Goal: Information Seeking & Learning: Learn about a topic

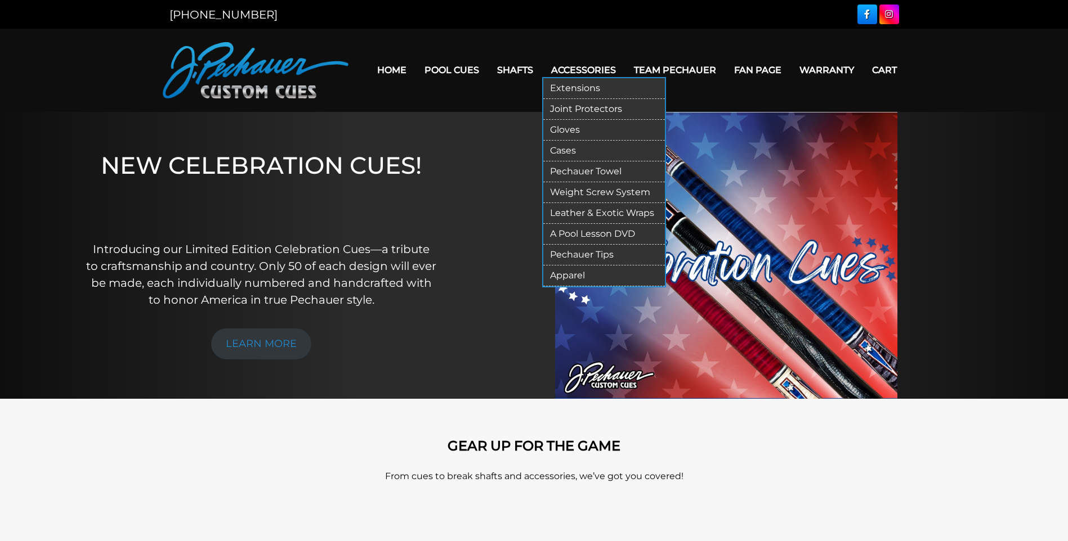
click at [582, 216] on link "Leather & Exotic Wraps" at bounding box center [604, 213] width 122 height 21
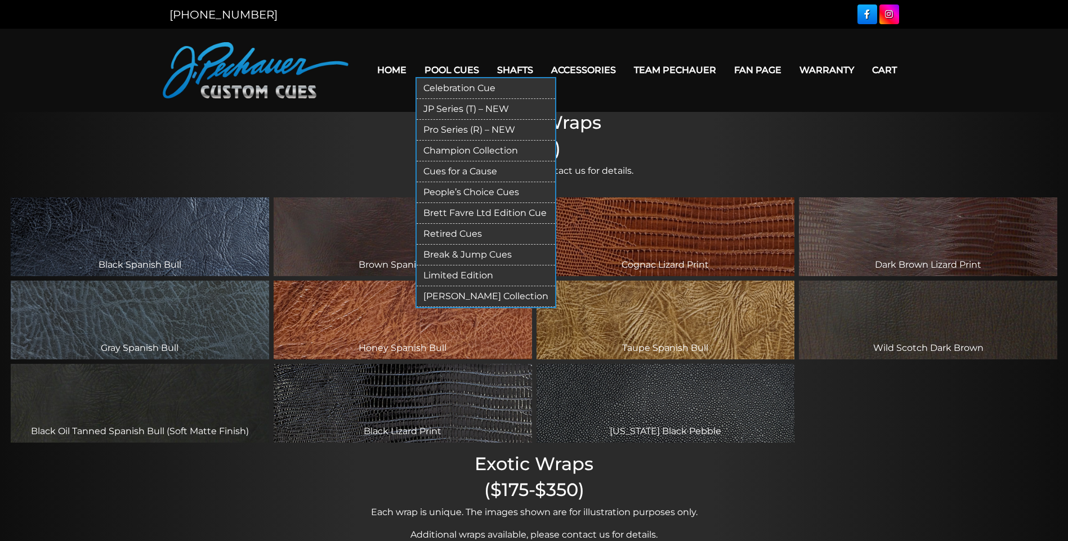
click at [444, 235] on link "Retired Cues" at bounding box center [486, 234] width 138 height 21
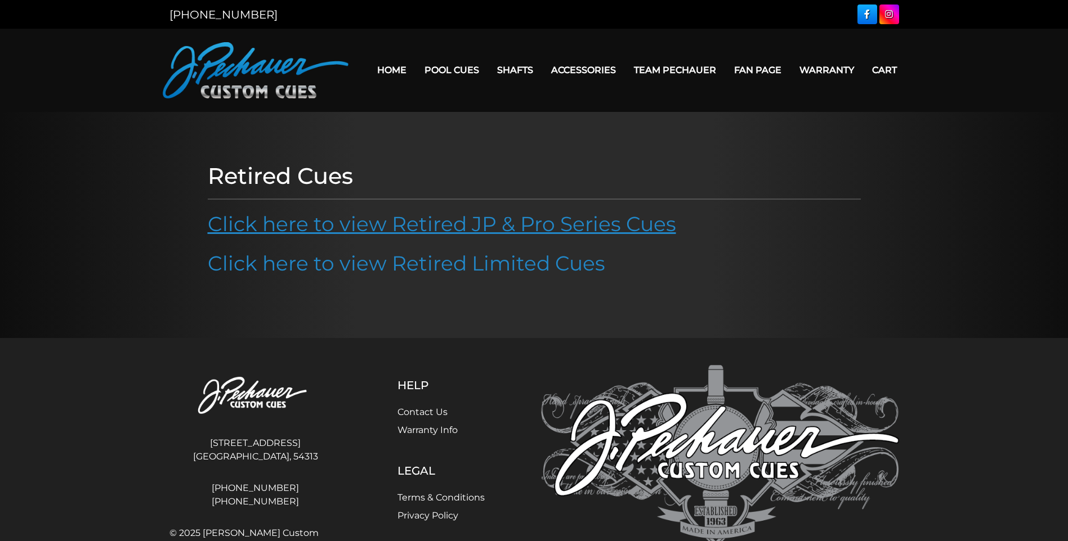
click at [443, 230] on link "Click here to view Retired JP & Pro Series Cues" at bounding box center [442, 224] width 468 height 25
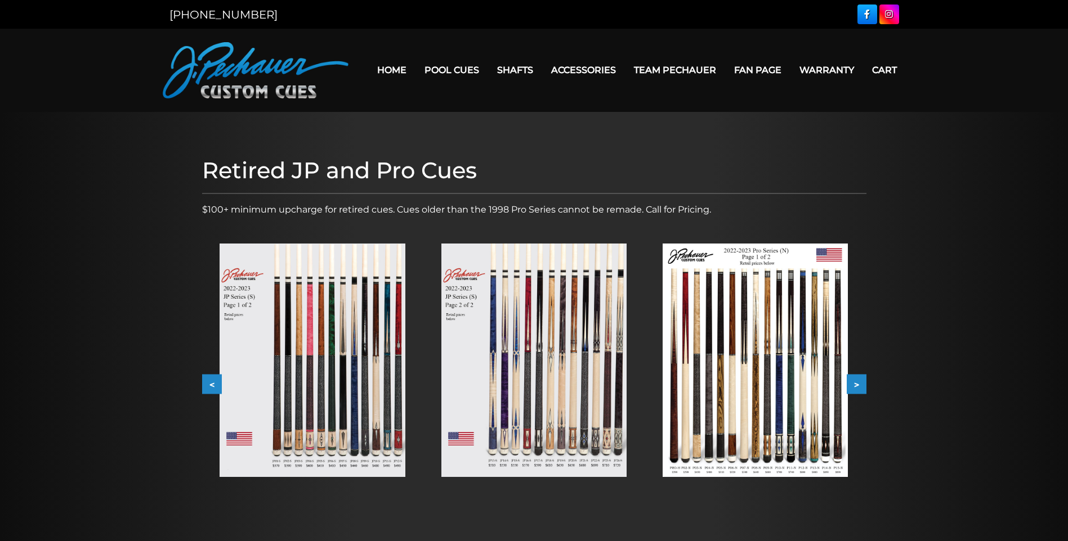
click at [858, 386] on button ">" at bounding box center [857, 385] width 20 height 20
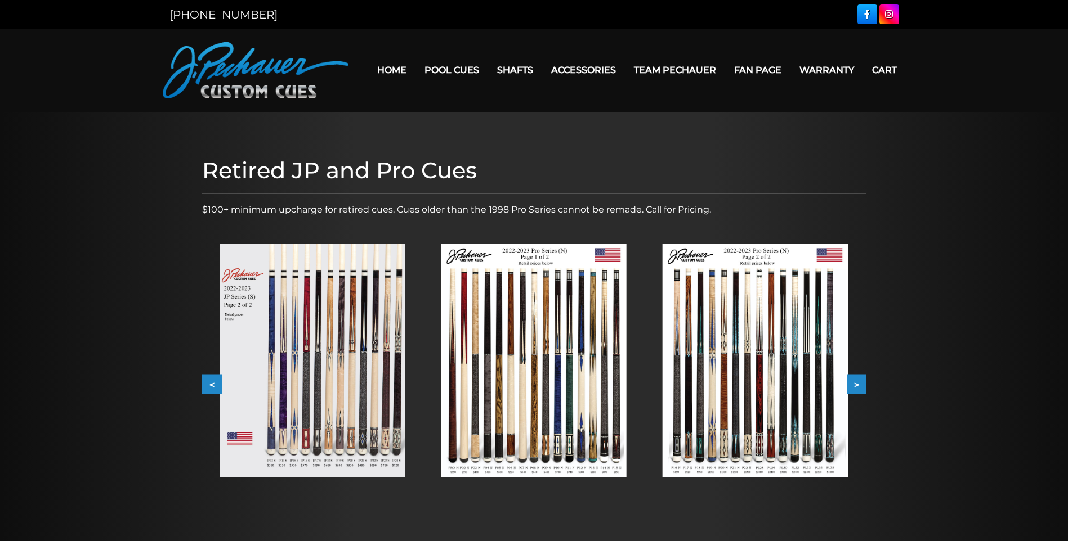
click at [858, 386] on button ">" at bounding box center [857, 385] width 20 height 20
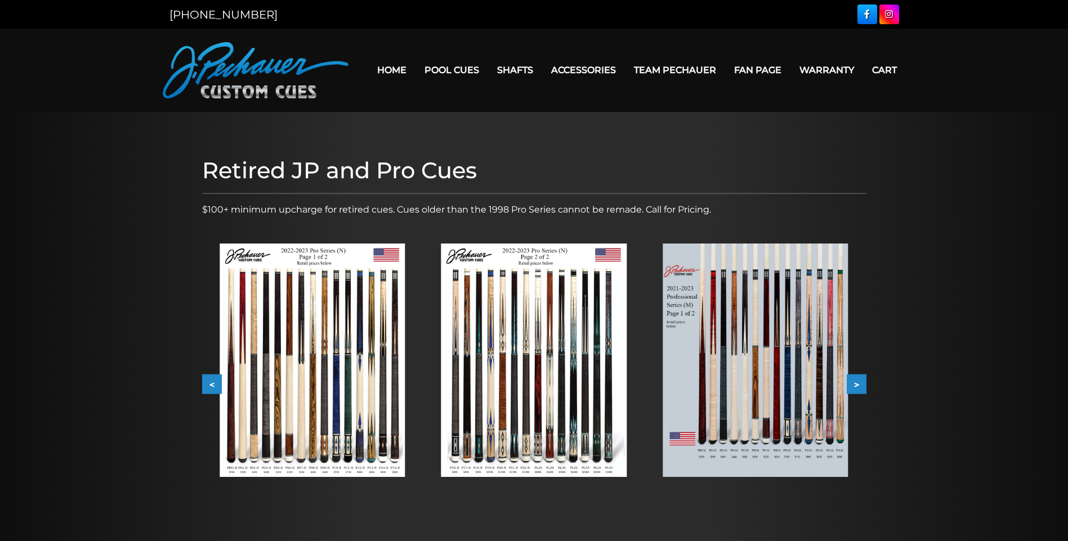
click at [858, 386] on button ">" at bounding box center [857, 385] width 20 height 20
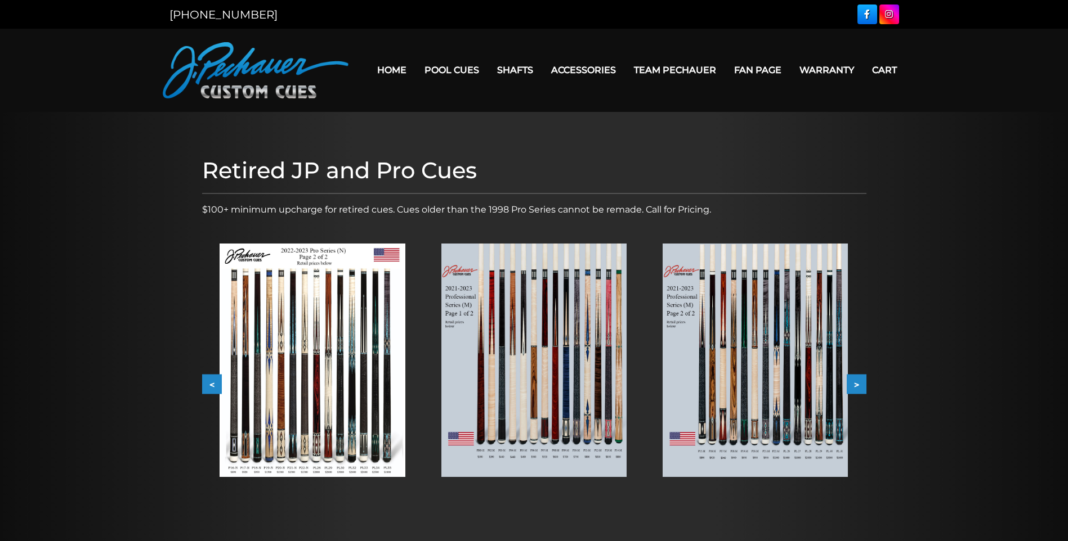
click at [858, 386] on button ">" at bounding box center [857, 385] width 20 height 20
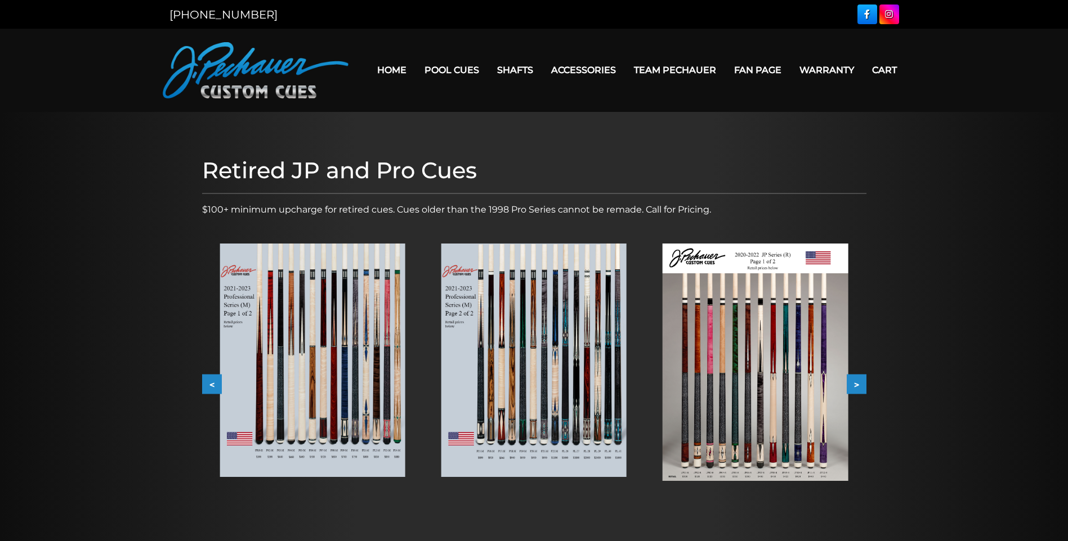
click at [858, 386] on button ">" at bounding box center [857, 385] width 20 height 20
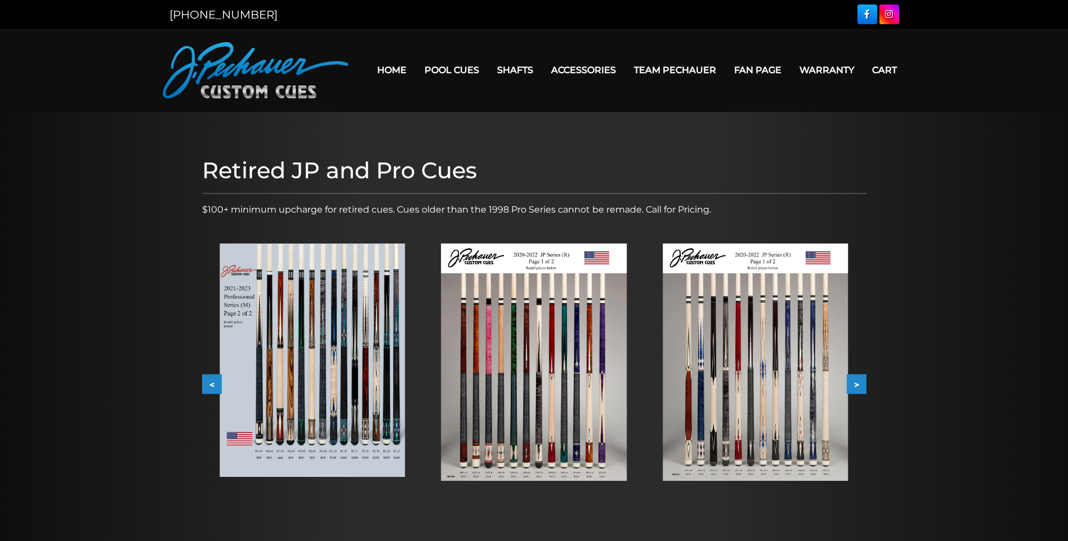
click at [854, 383] on button ">" at bounding box center [857, 385] width 20 height 20
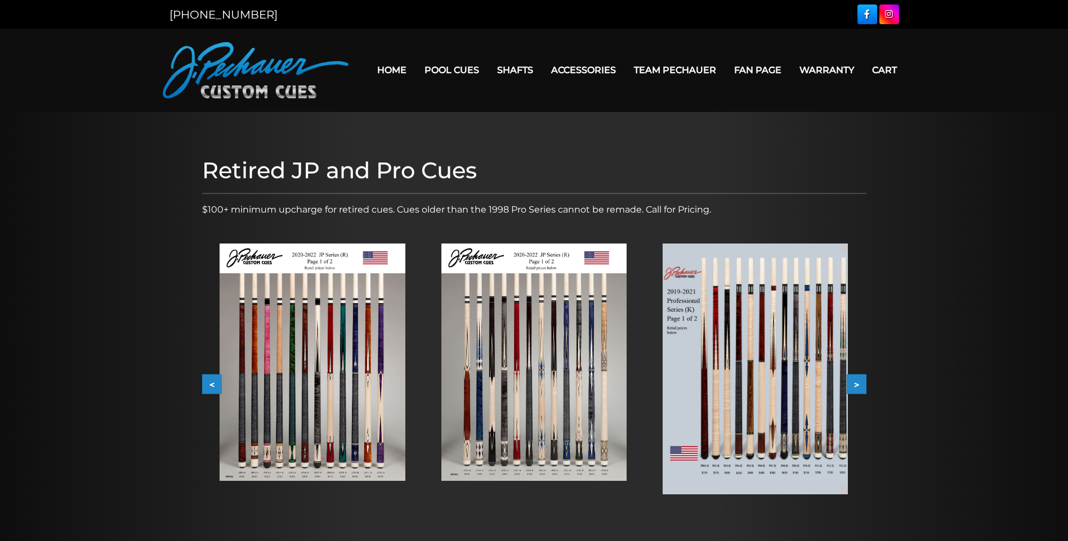
click at [854, 383] on button ">" at bounding box center [857, 385] width 20 height 20
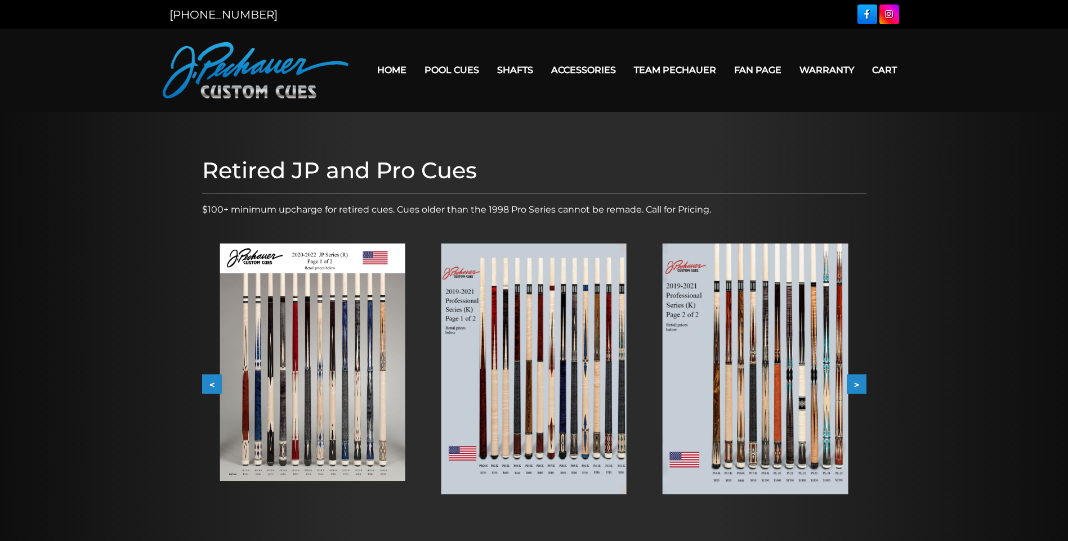
click at [854, 383] on button ">" at bounding box center [857, 385] width 20 height 20
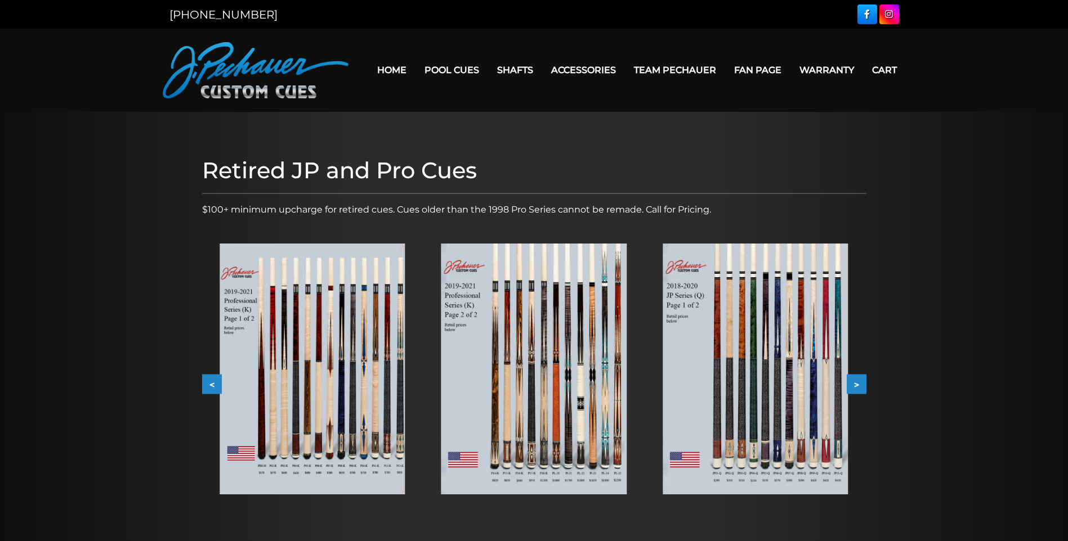
click at [854, 383] on button ">" at bounding box center [857, 385] width 20 height 20
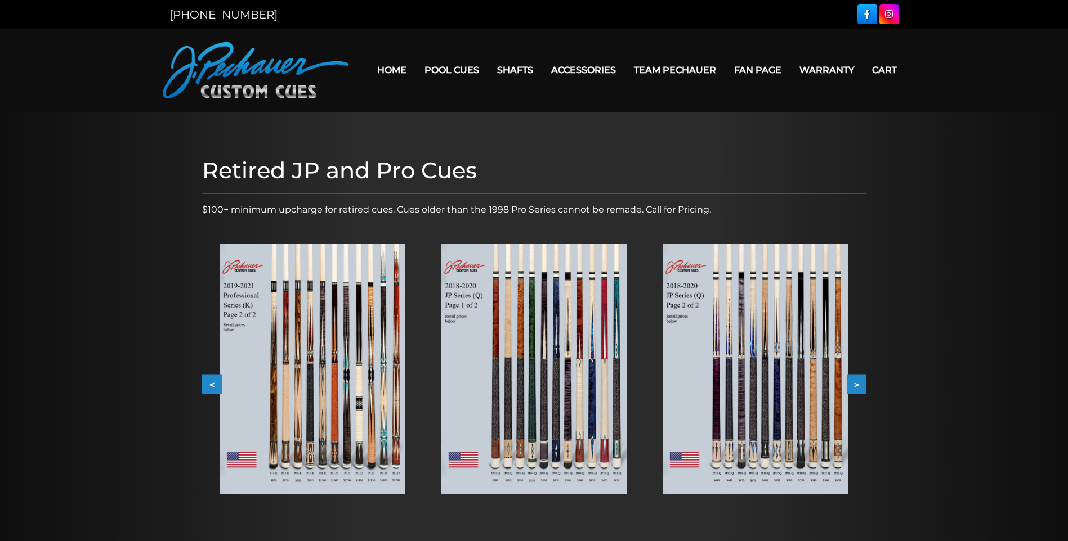
click at [854, 383] on button ">" at bounding box center [857, 385] width 20 height 20
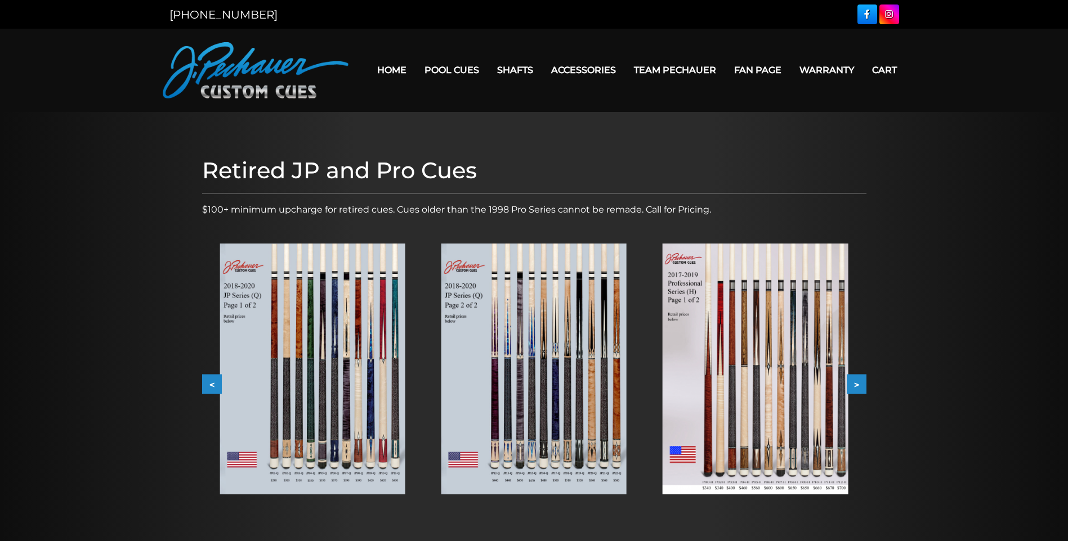
click at [854, 383] on button ">" at bounding box center [857, 385] width 20 height 20
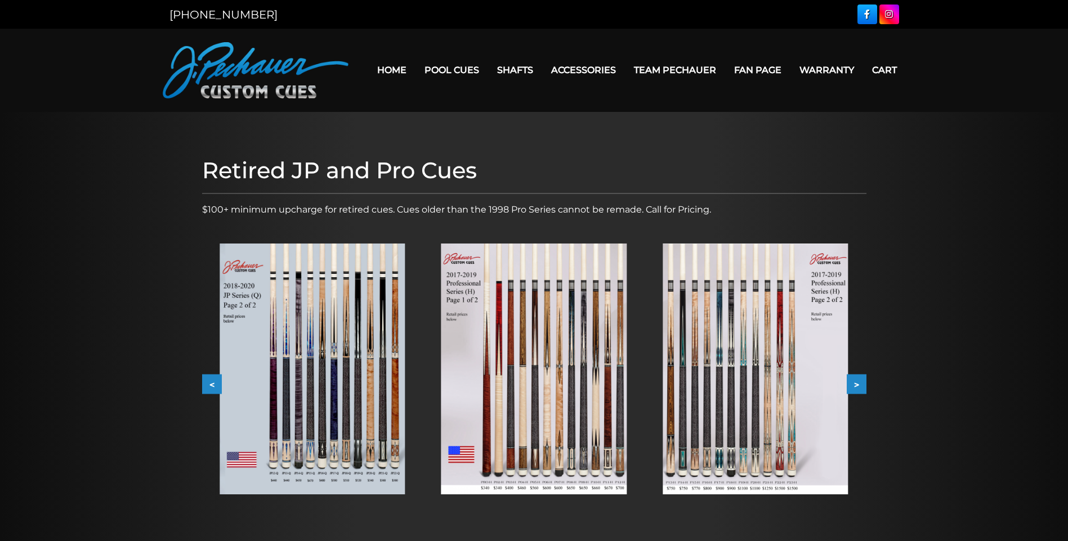
click at [854, 383] on button ">" at bounding box center [857, 385] width 20 height 20
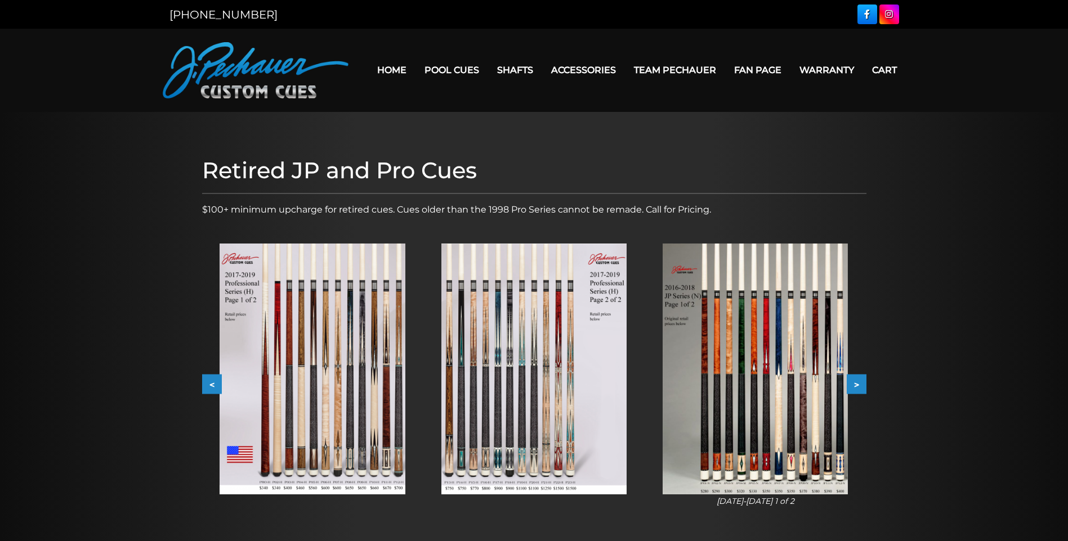
click at [855, 383] on button ">" at bounding box center [857, 385] width 20 height 20
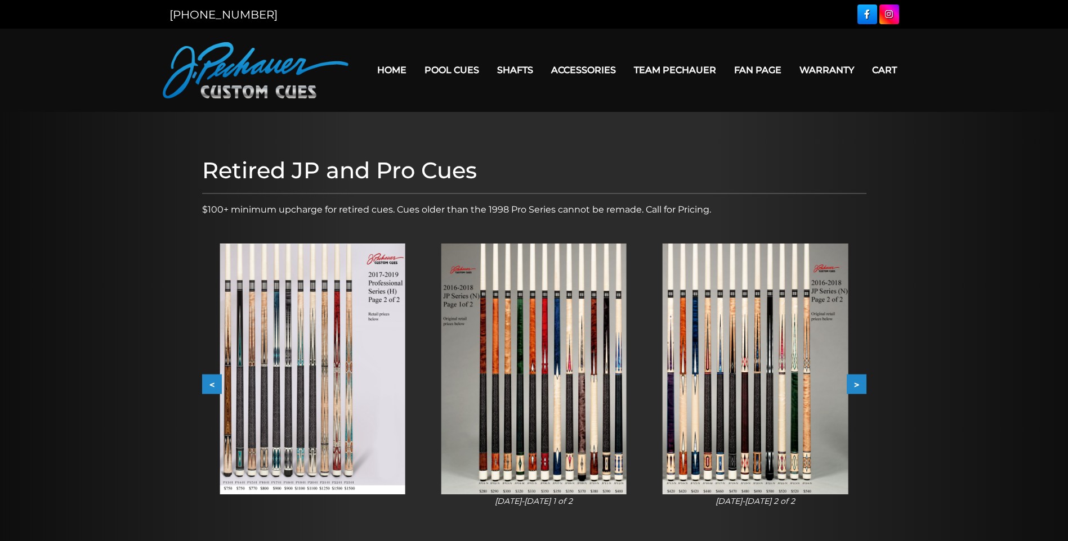
click at [855, 383] on button ">" at bounding box center [857, 385] width 20 height 20
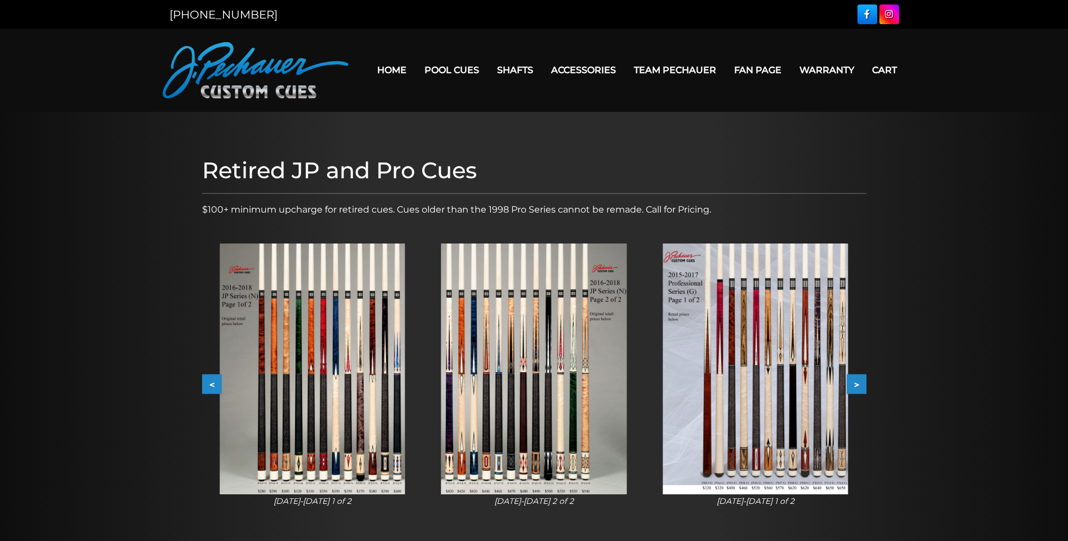
click at [855, 383] on button ">" at bounding box center [857, 385] width 20 height 20
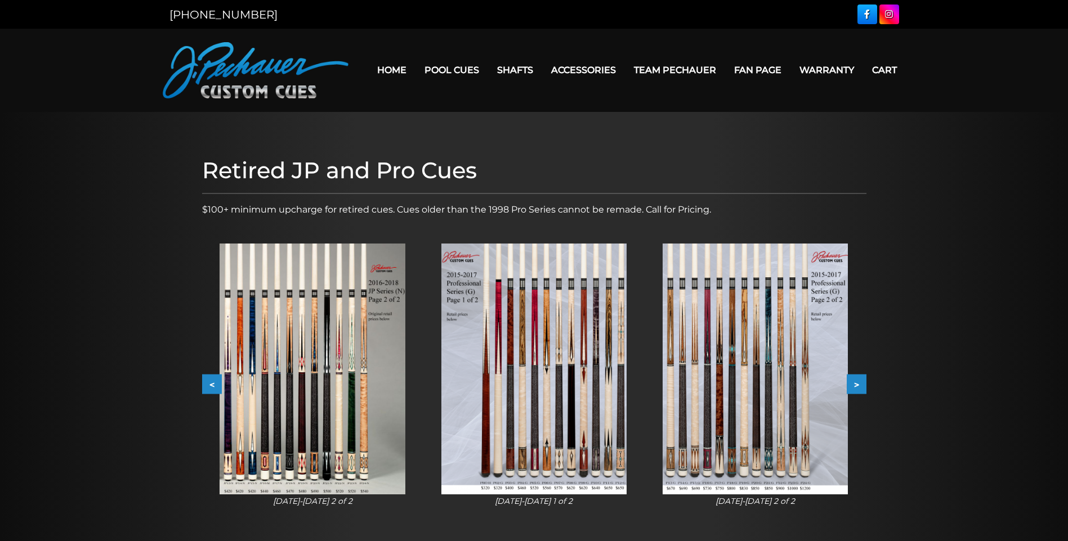
click at [855, 383] on button ">" at bounding box center [857, 385] width 20 height 20
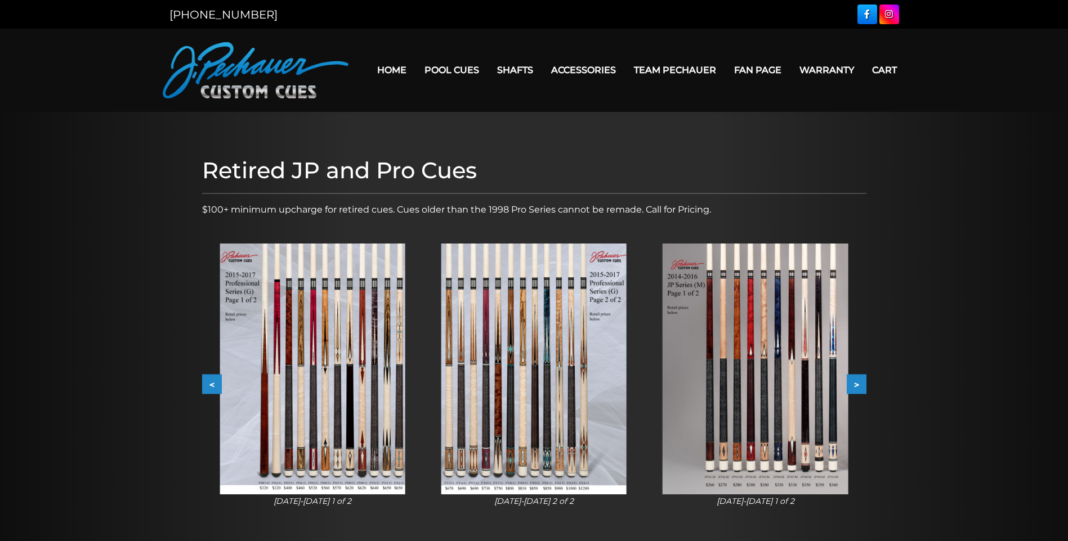
click at [855, 383] on button ">" at bounding box center [857, 385] width 20 height 20
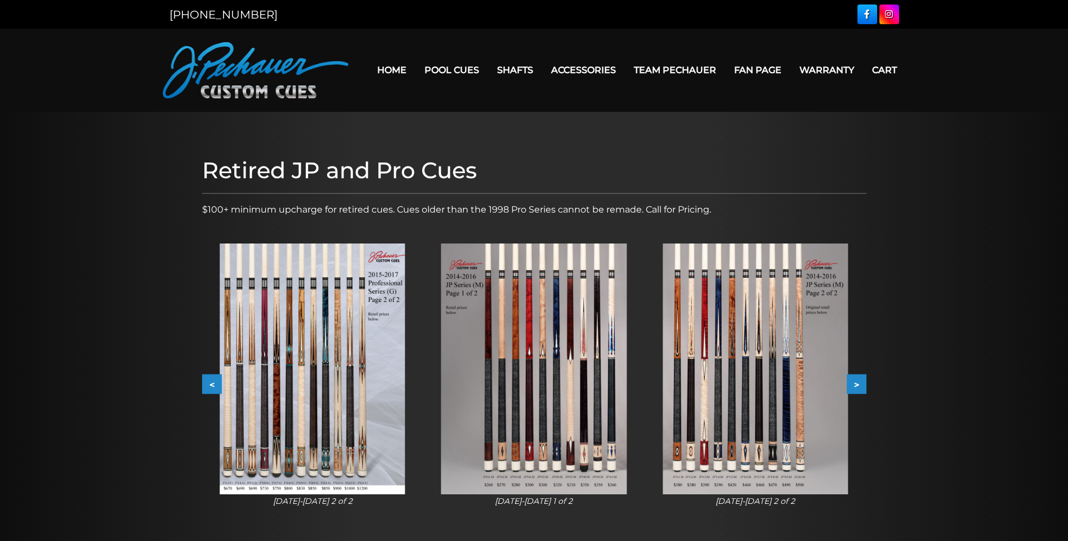
click at [855, 383] on button ">" at bounding box center [857, 385] width 20 height 20
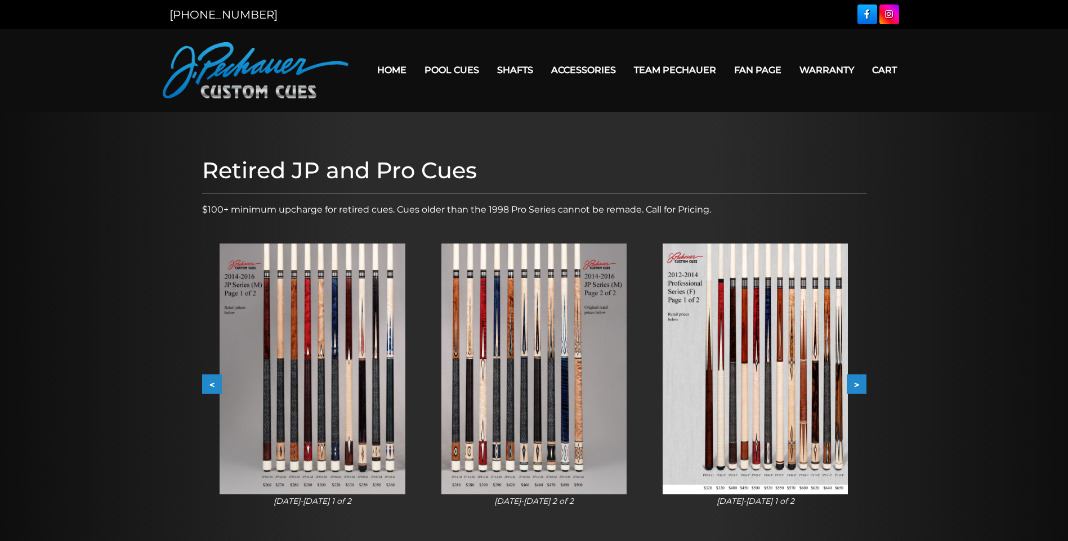
click at [855, 383] on button ">" at bounding box center [857, 385] width 20 height 20
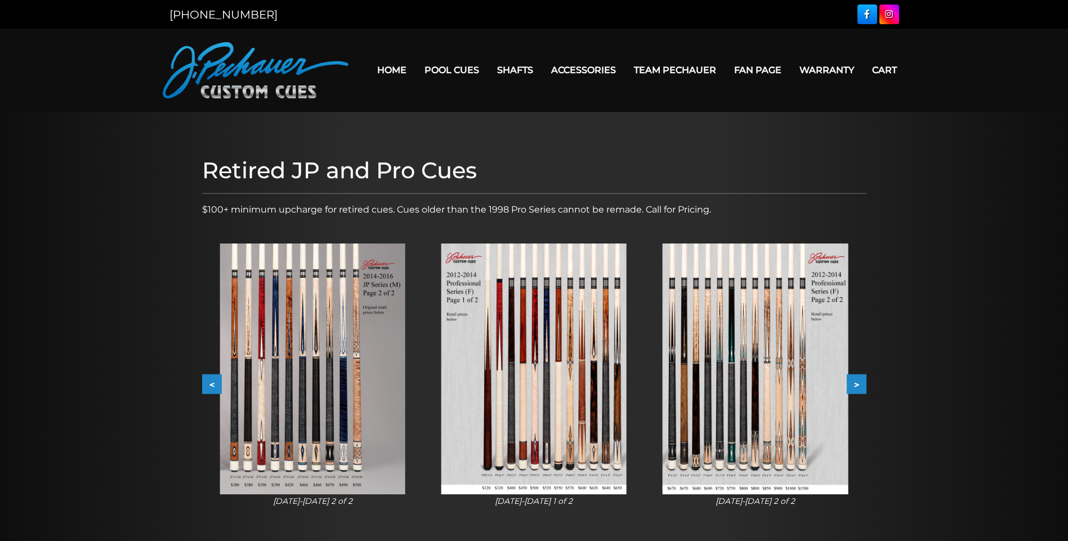
click at [855, 383] on button ">" at bounding box center [857, 385] width 20 height 20
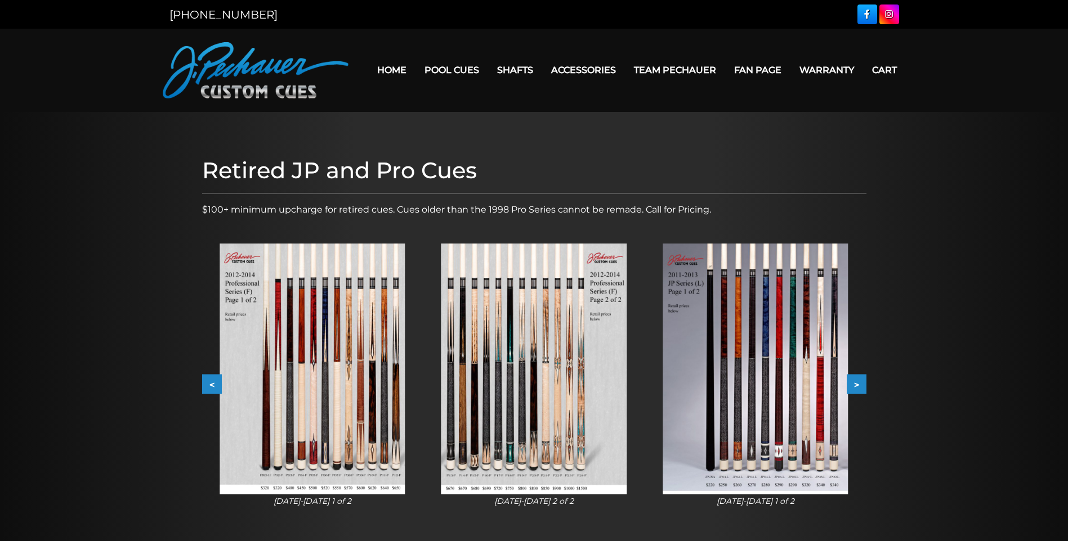
click at [856, 383] on button ">" at bounding box center [857, 385] width 20 height 20
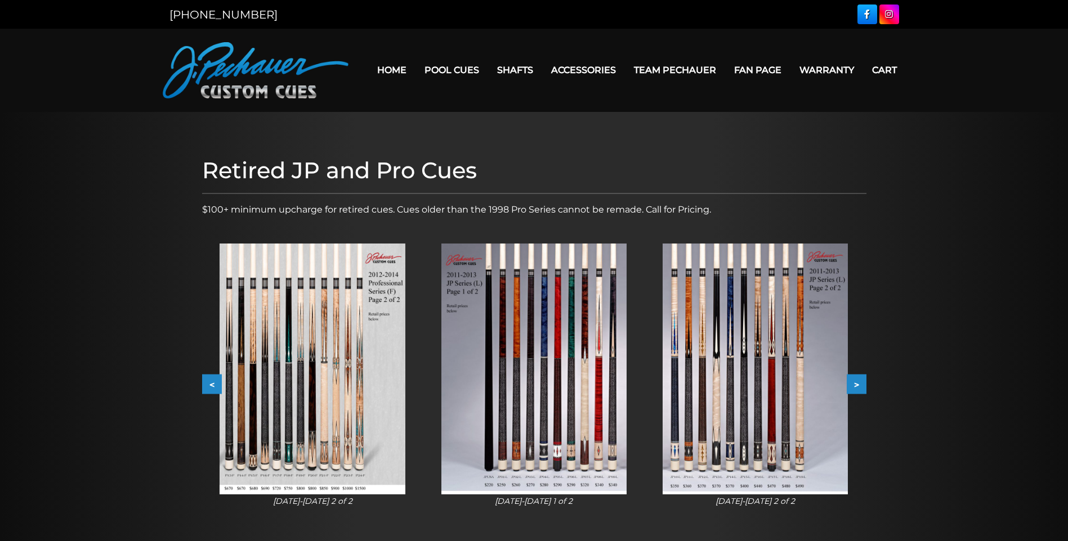
click at [856, 383] on button ">" at bounding box center [857, 385] width 20 height 20
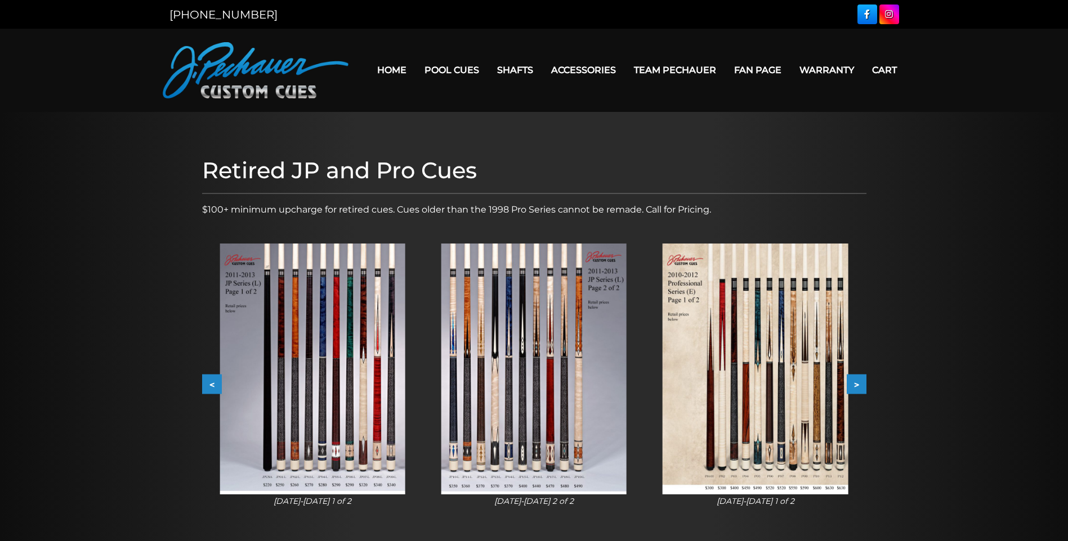
click at [856, 383] on button ">" at bounding box center [857, 385] width 20 height 20
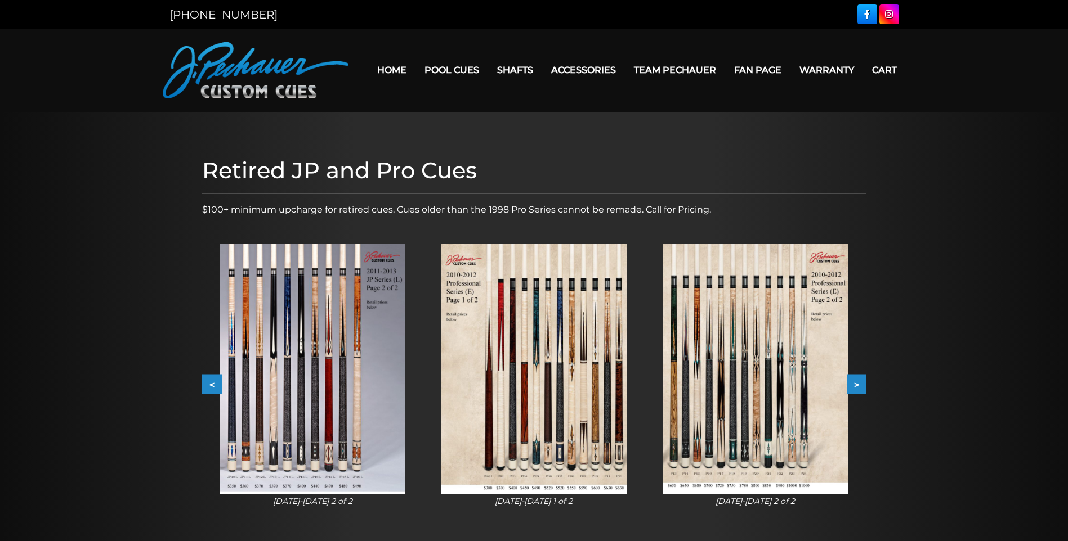
click at [856, 383] on button ">" at bounding box center [857, 385] width 20 height 20
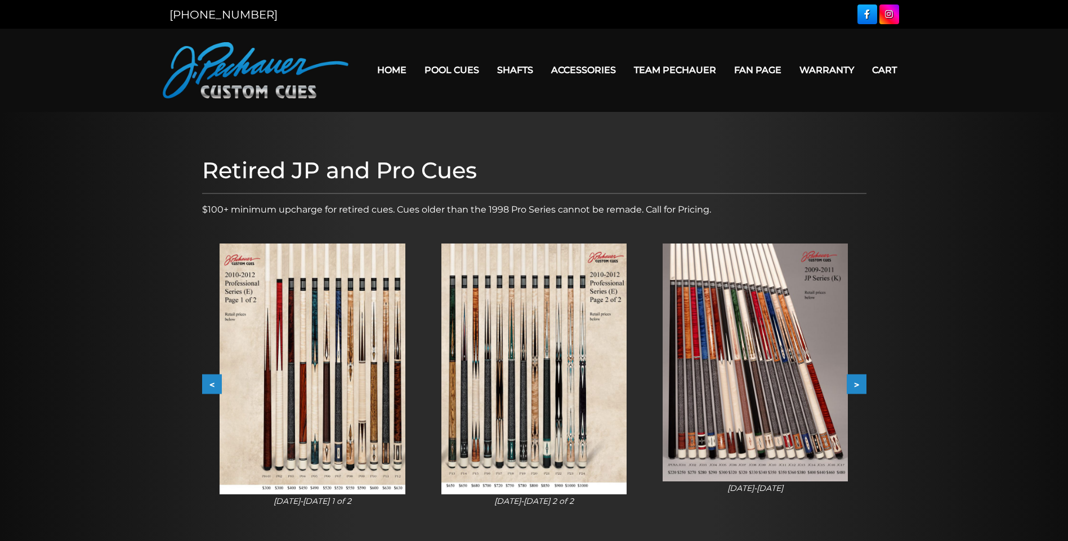
click at [856, 383] on button ">" at bounding box center [857, 385] width 20 height 20
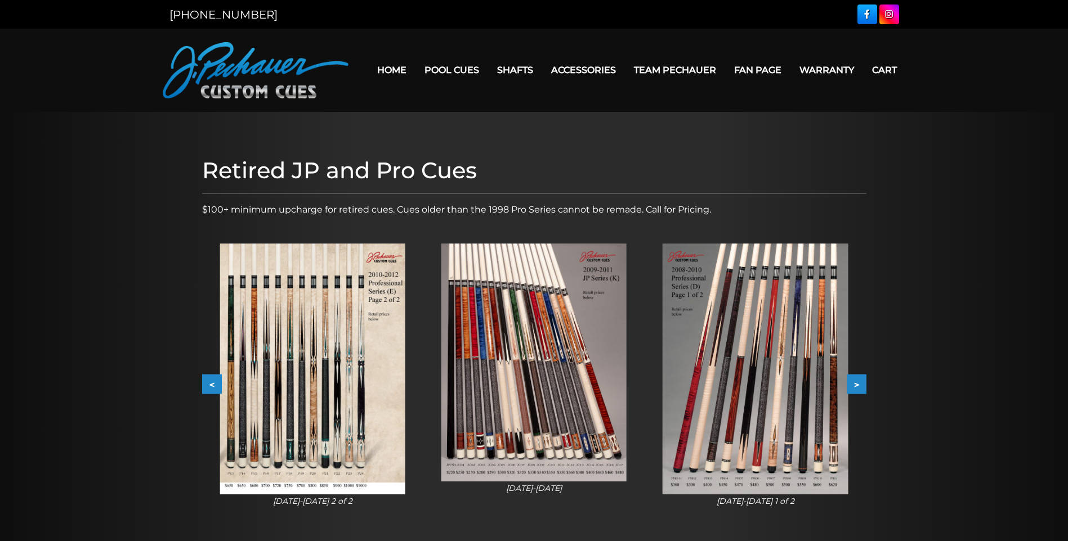
click at [856, 383] on button ">" at bounding box center [857, 385] width 20 height 20
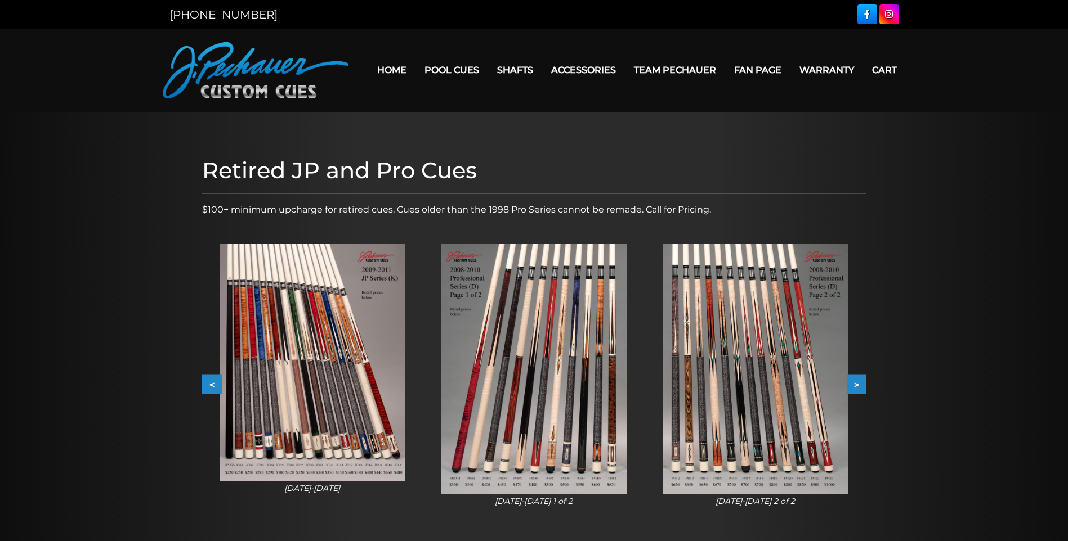
click at [856, 383] on button ">" at bounding box center [857, 385] width 20 height 20
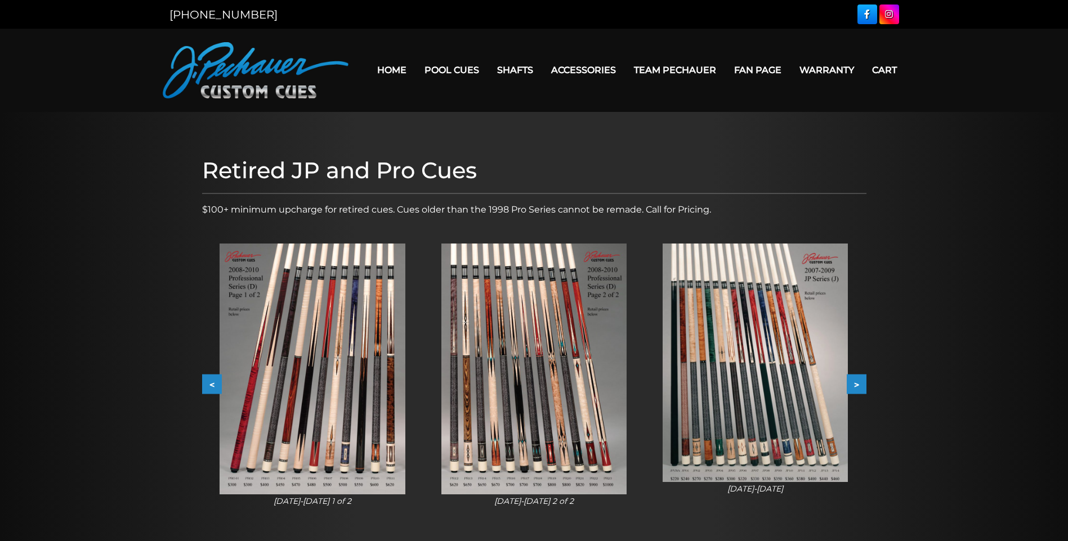
click at [856, 383] on button ">" at bounding box center [857, 385] width 20 height 20
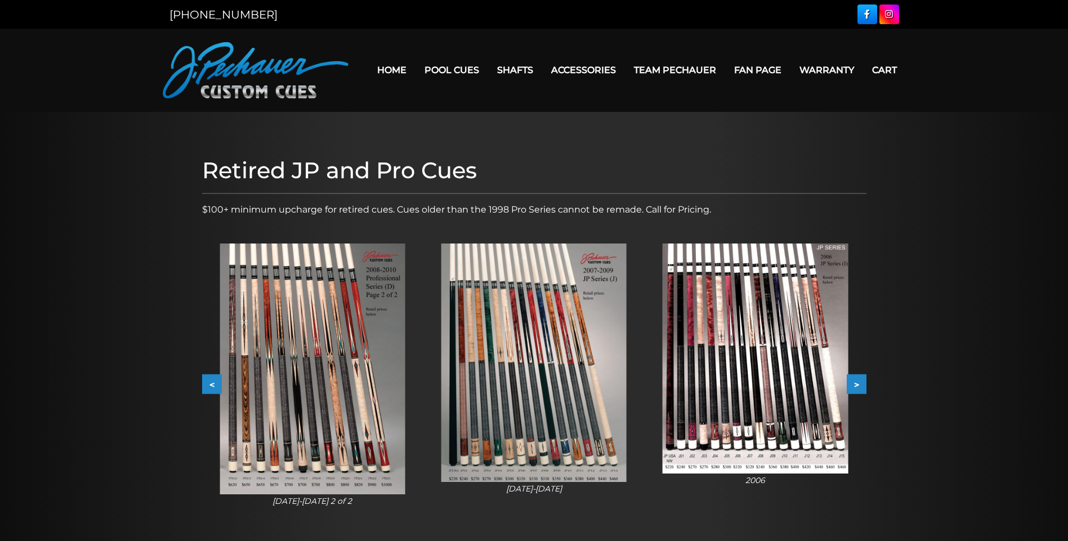
click at [858, 383] on button ">" at bounding box center [857, 385] width 20 height 20
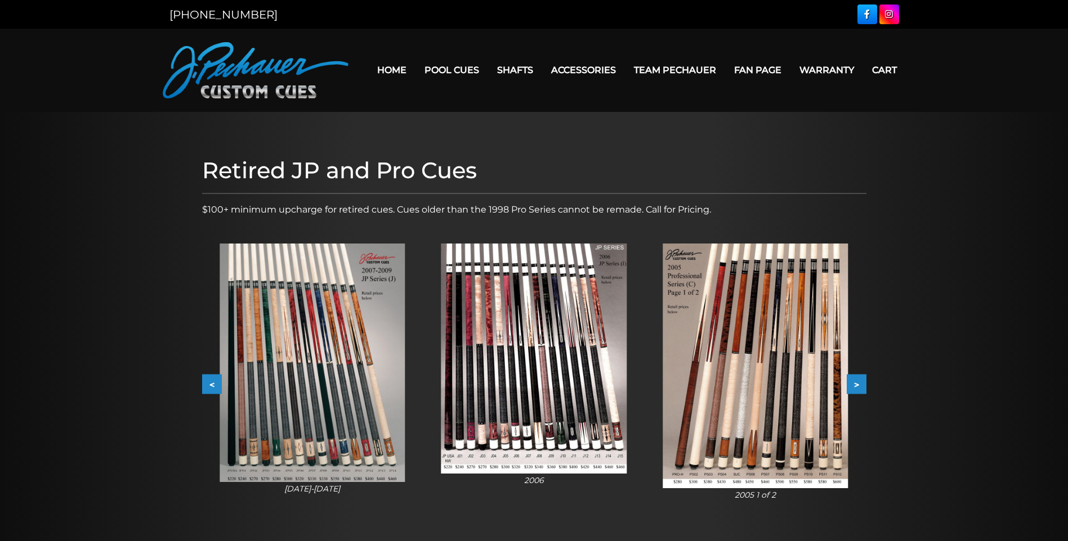
click at [858, 383] on button ">" at bounding box center [857, 385] width 20 height 20
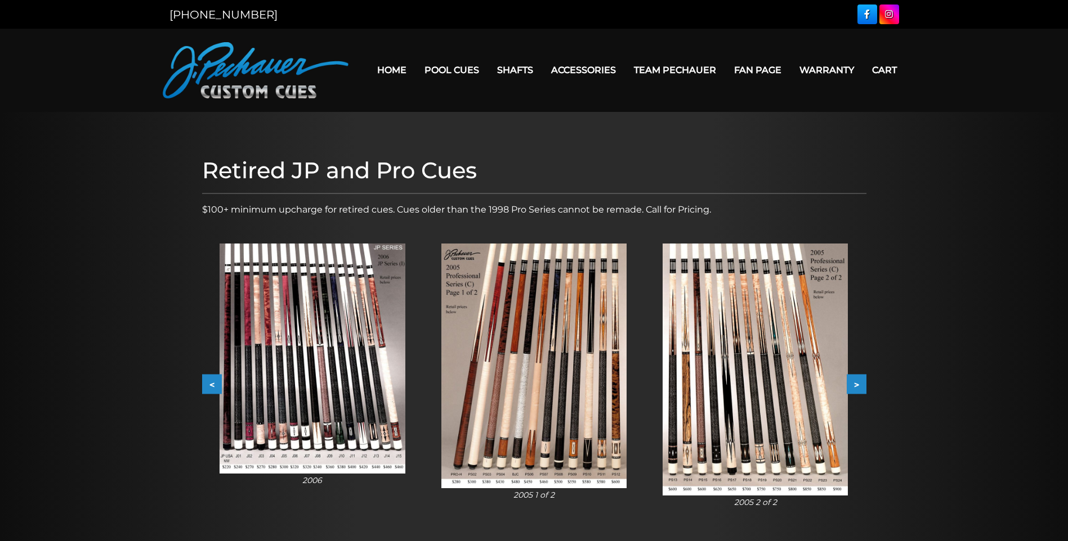
click at [858, 383] on button ">" at bounding box center [857, 385] width 20 height 20
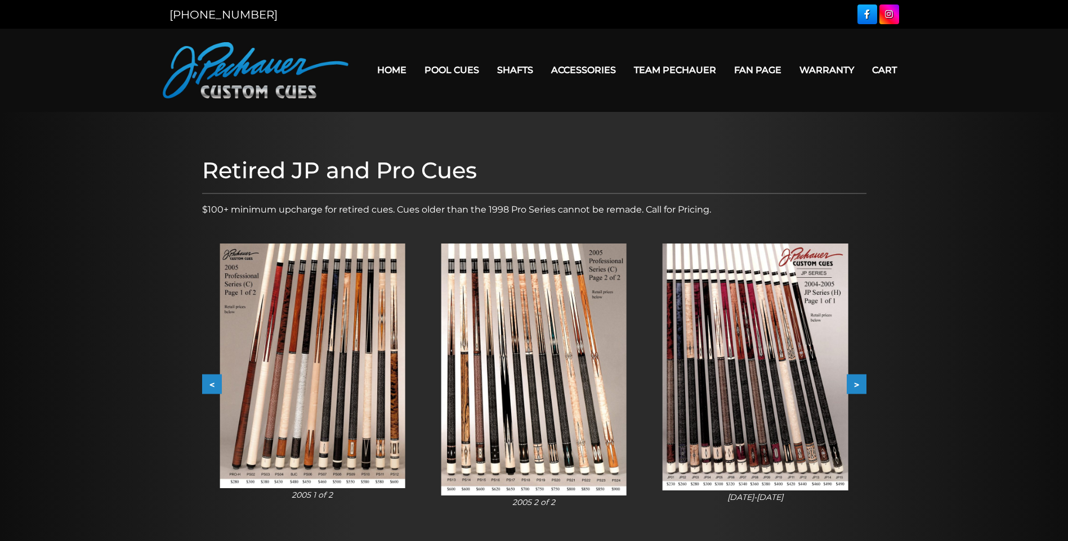
click at [858, 383] on button ">" at bounding box center [857, 385] width 20 height 20
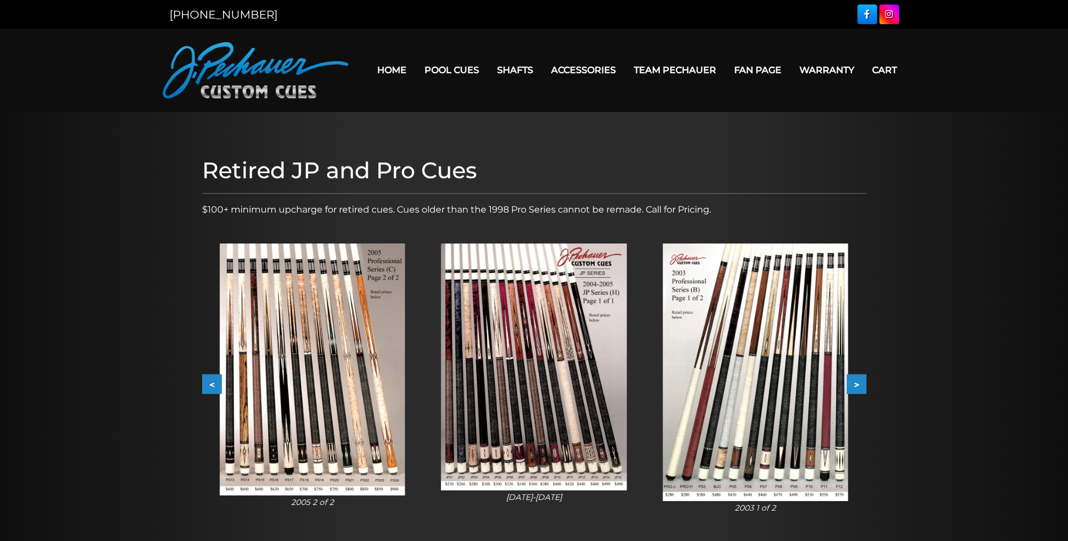
click at [858, 383] on button ">" at bounding box center [857, 385] width 20 height 20
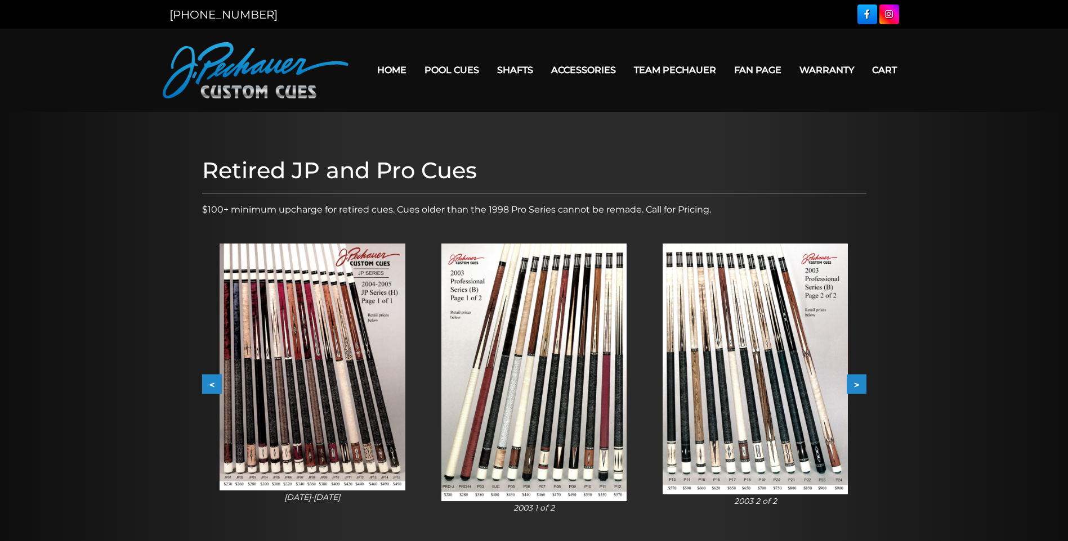
click at [858, 383] on button ">" at bounding box center [857, 385] width 20 height 20
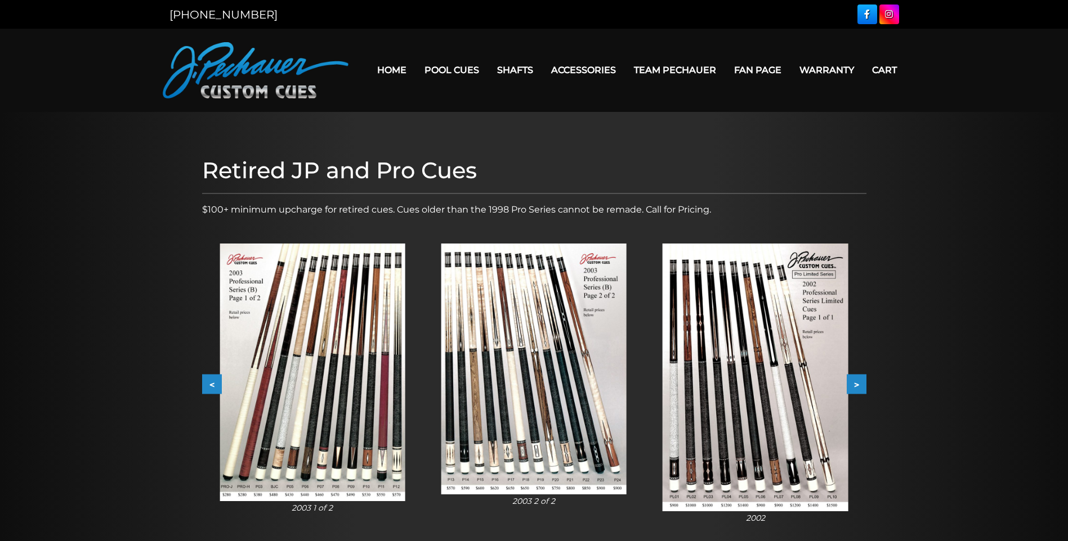
click at [858, 383] on button ">" at bounding box center [857, 385] width 20 height 20
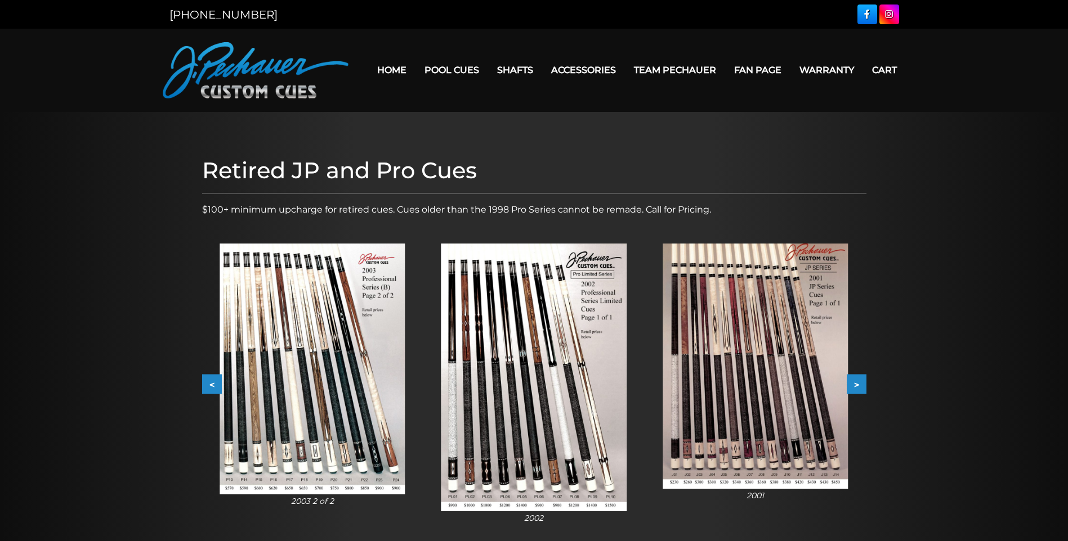
click at [858, 383] on button ">" at bounding box center [857, 385] width 20 height 20
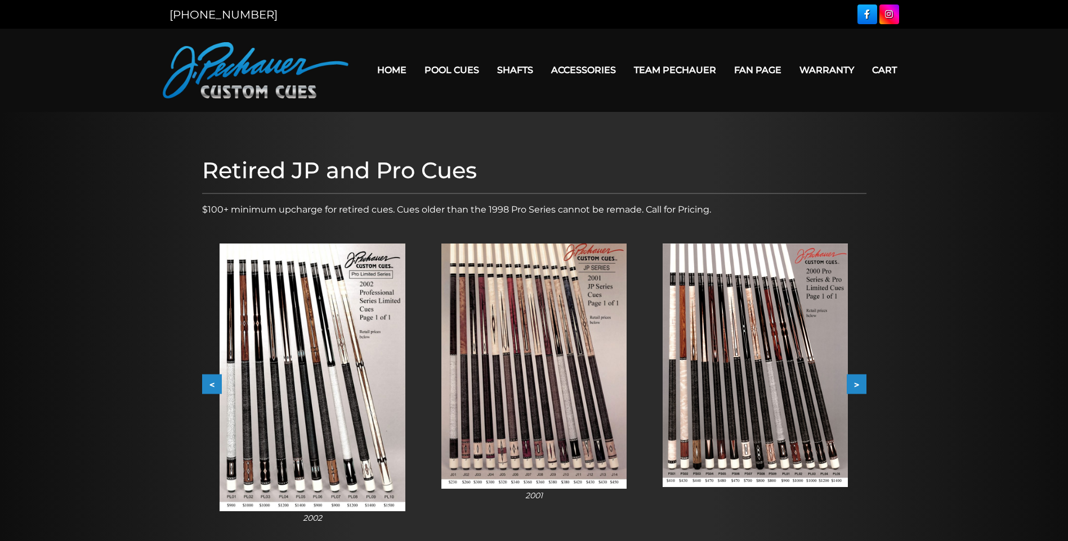
click at [858, 383] on button ">" at bounding box center [857, 385] width 20 height 20
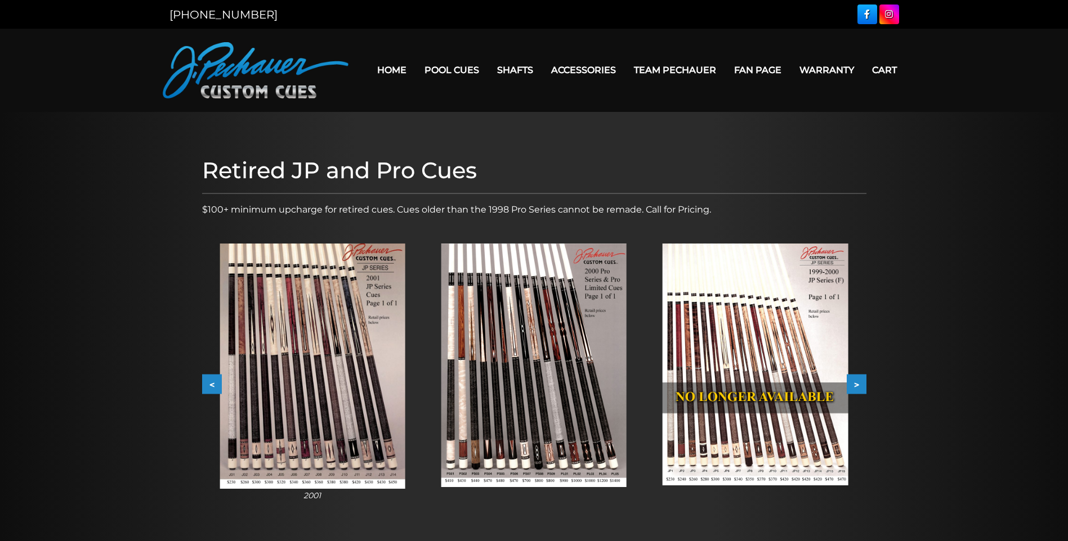
click at [858, 383] on button ">" at bounding box center [857, 385] width 20 height 20
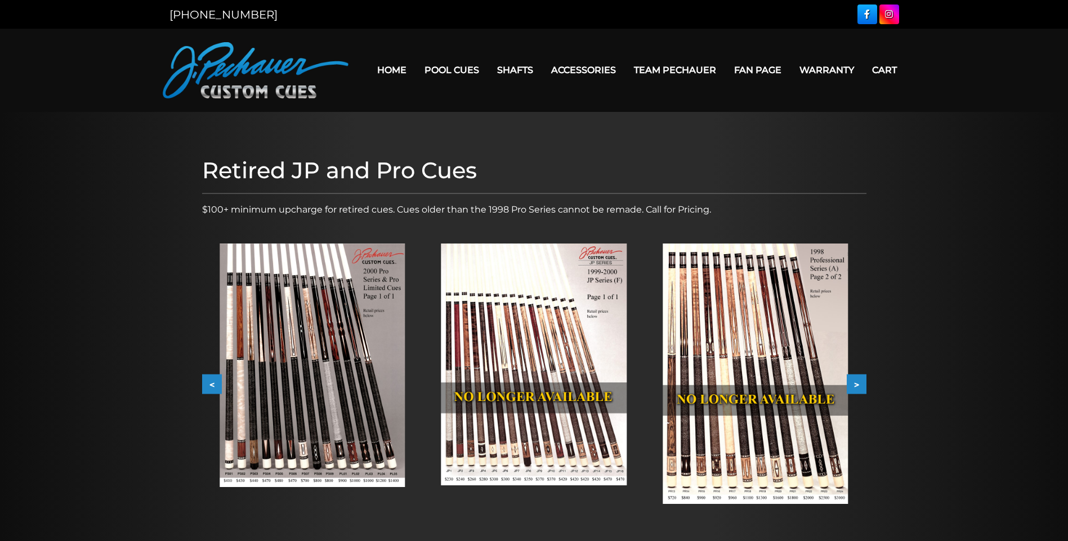
click at [857, 384] on button ">" at bounding box center [857, 385] width 20 height 20
